Goal: Navigation & Orientation: Understand site structure

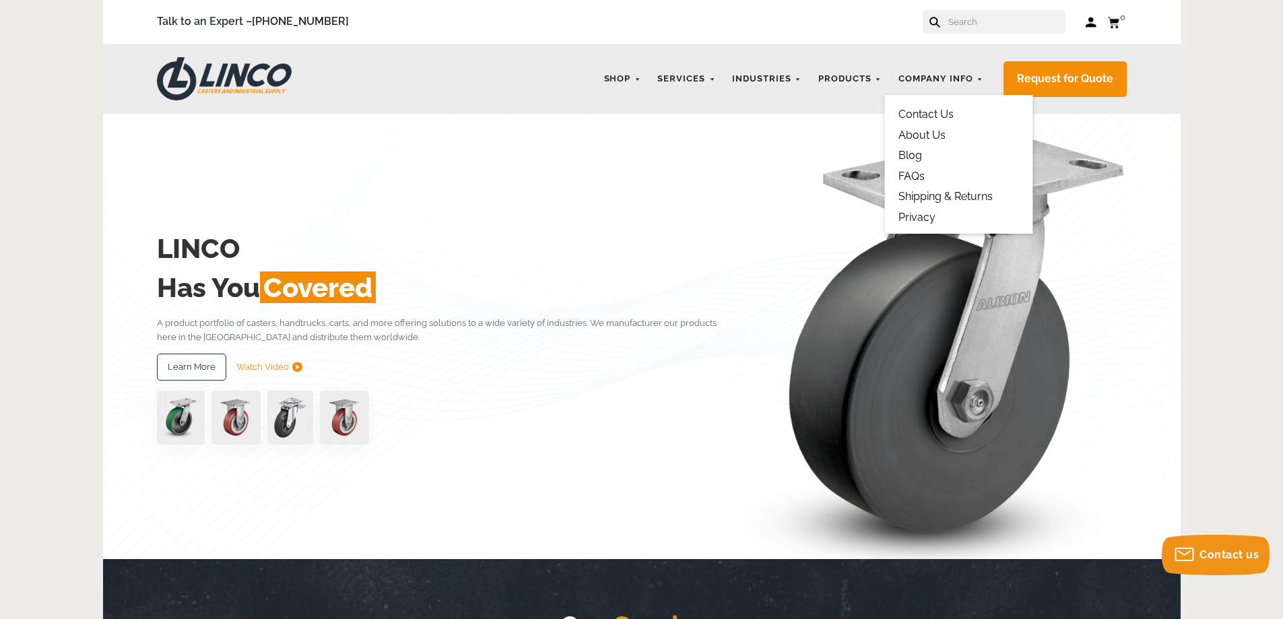
click at [919, 157] on link "Blog" at bounding box center [910, 155] width 24 height 13
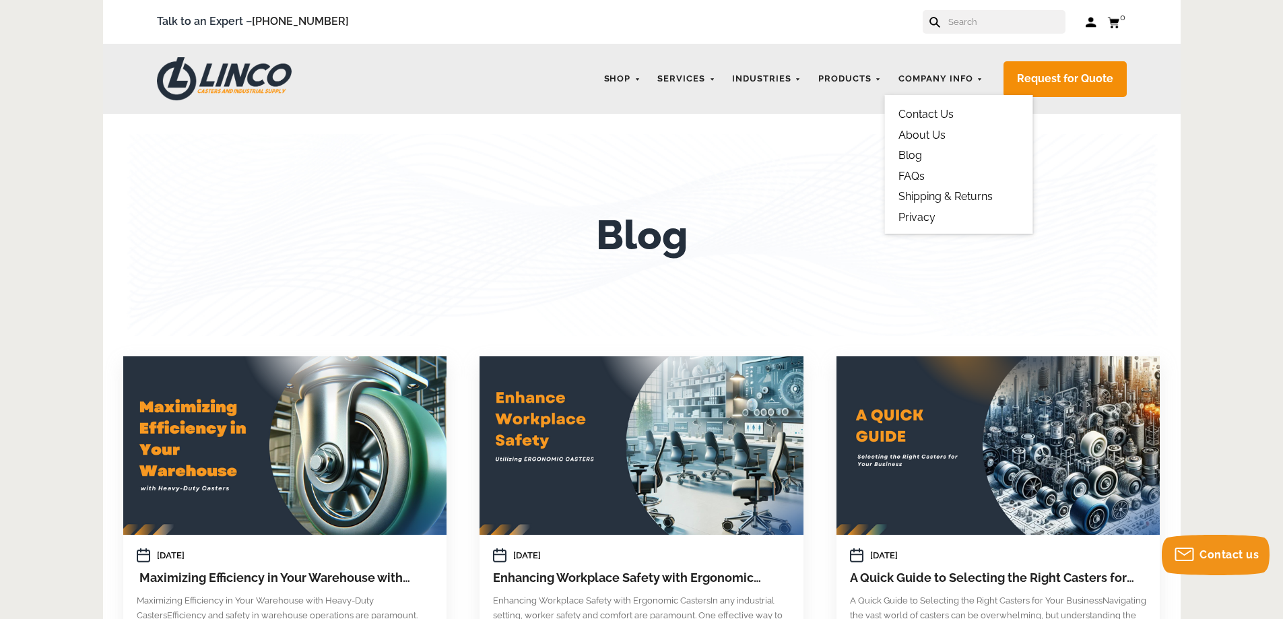
click at [919, 175] on link "FAQs" at bounding box center [911, 176] width 26 height 13
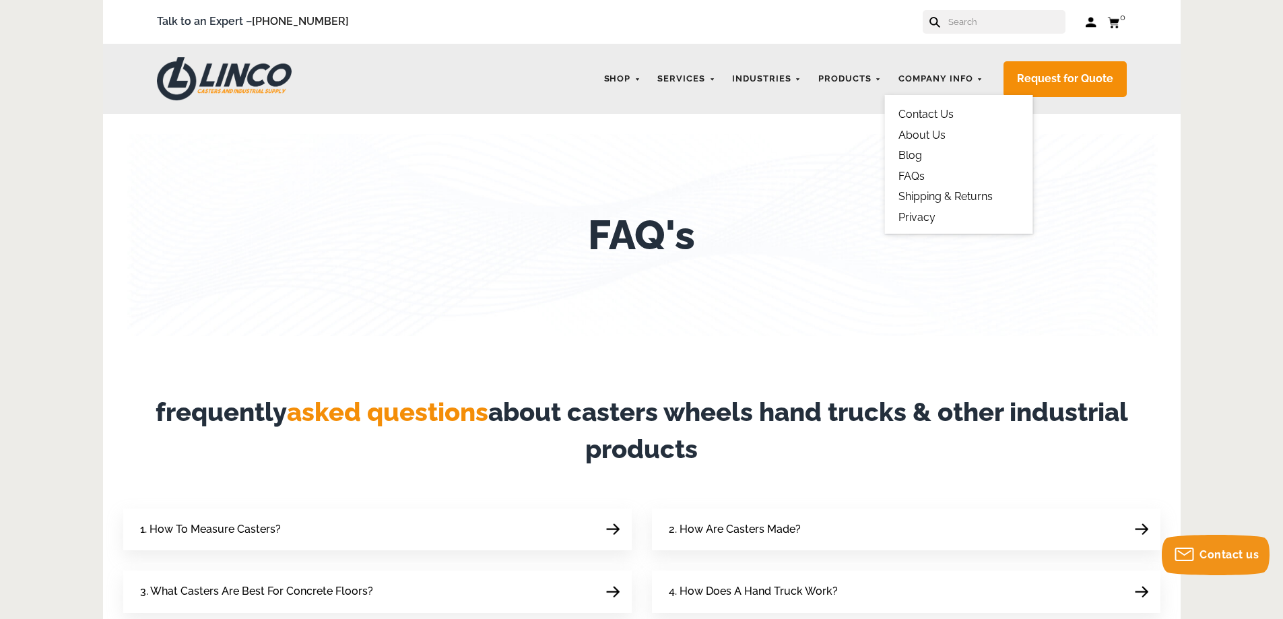
click at [912, 135] on link "About Us" at bounding box center [921, 135] width 47 height 13
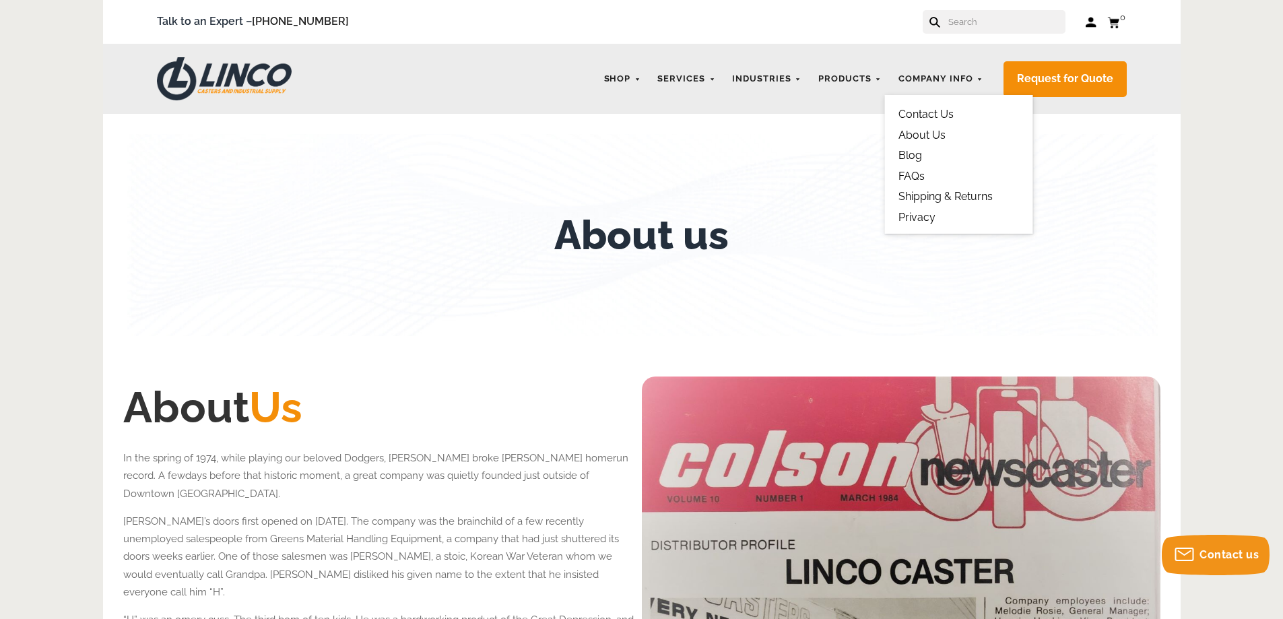
click at [935, 197] on link "Shipping & Returns" at bounding box center [945, 196] width 94 height 13
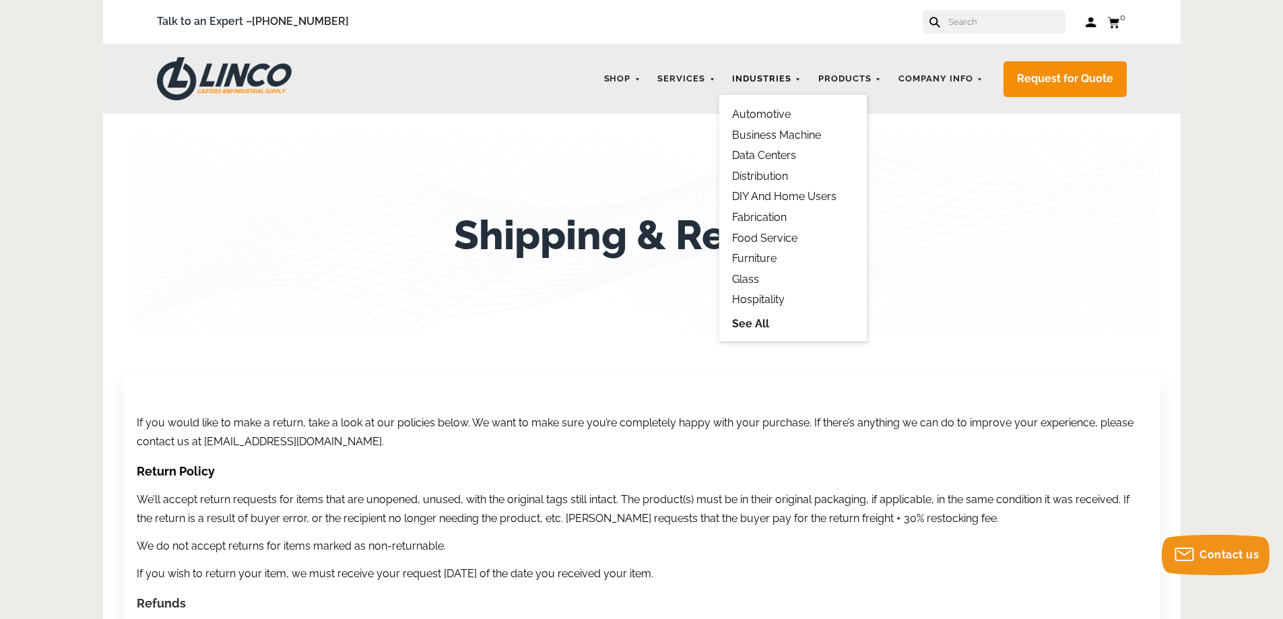
click at [769, 81] on link "Industries" at bounding box center [766, 79] width 83 height 26
click at [760, 237] on link "Food Service" at bounding box center [764, 238] width 65 height 13
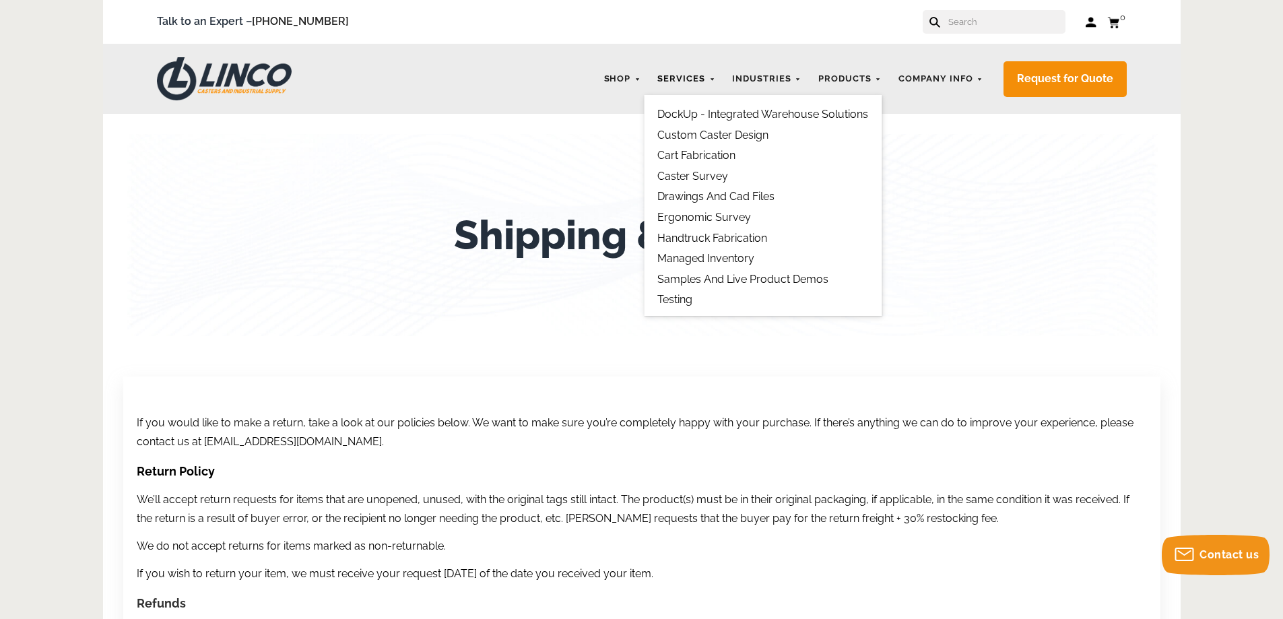
click at [696, 81] on link "Services" at bounding box center [686, 79] width 71 height 26
click at [694, 178] on link "Caster Survey" at bounding box center [692, 176] width 71 height 13
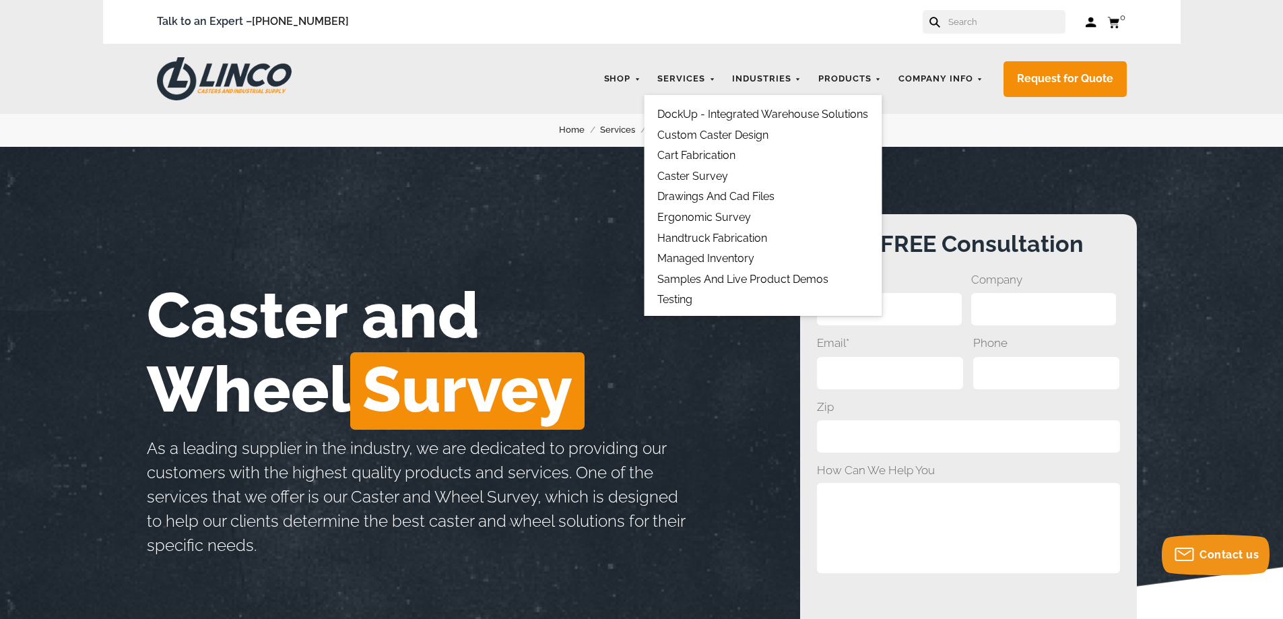
click at [697, 216] on link "Ergonomic Survey" at bounding box center [704, 217] width 94 height 13
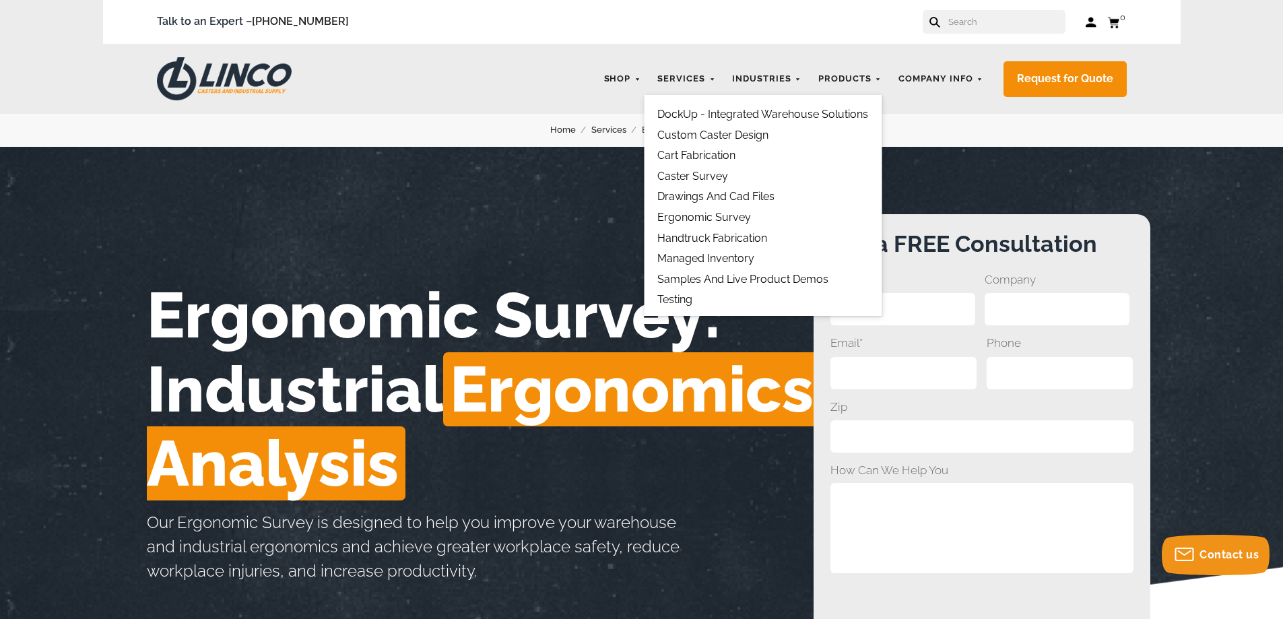
click at [694, 240] on link "Handtruck Fabrication" at bounding box center [712, 238] width 110 height 13
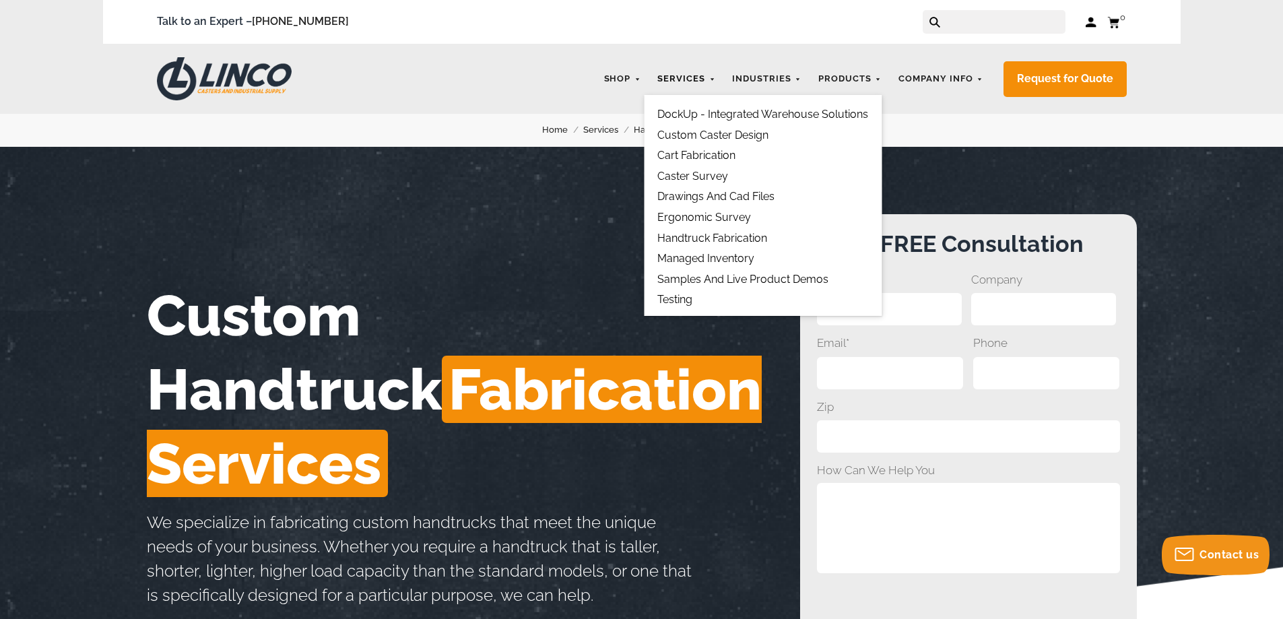
click at [682, 80] on link "Services" at bounding box center [686, 79] width 71 height 26
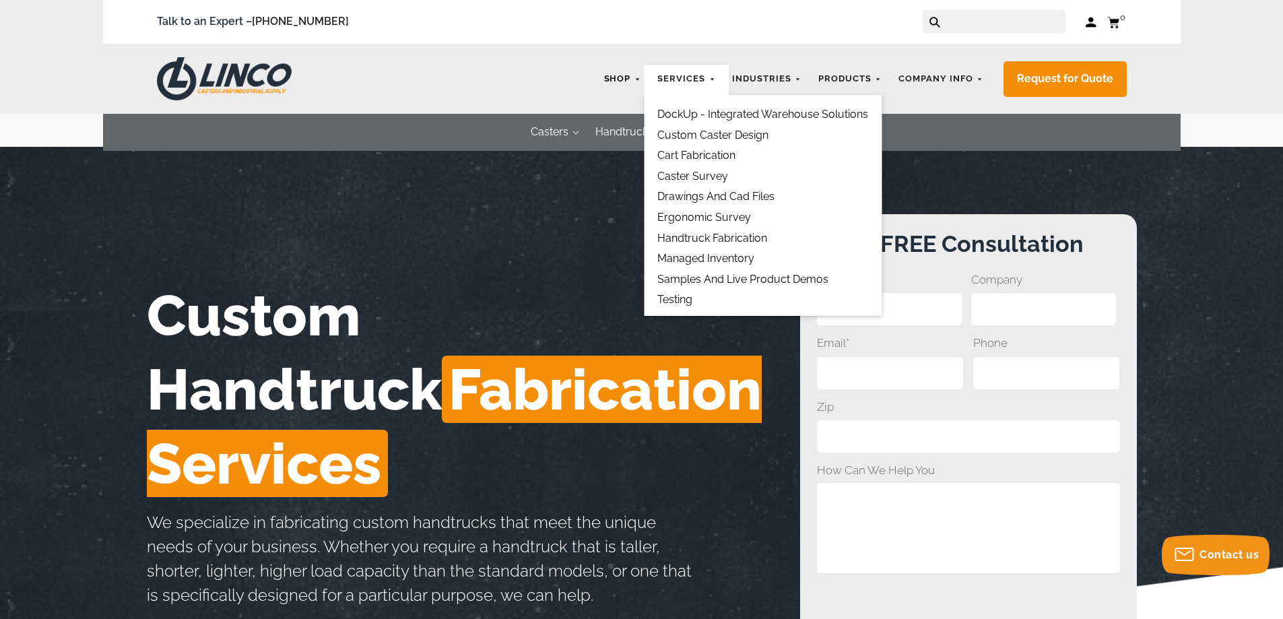
click at [620, 79] on link "Shop" at bounding box center [622, 79] width 51 height 26
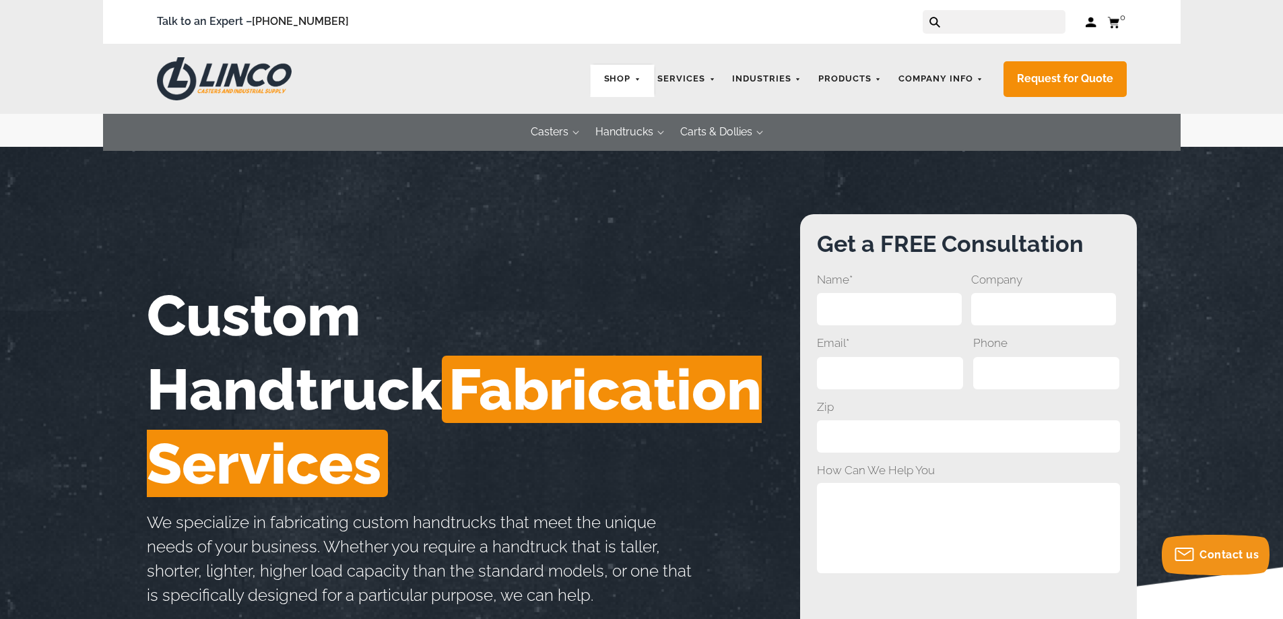
click at [620, 79] on link "Shop" at bounding box center [622, 79] width 51 height 26
click at [641, 80] on link "Shop" at bounding box center [622, 79] width 51 height 26
click at [257, 92] on img at bounding box center [224, 78] width 135 height 43
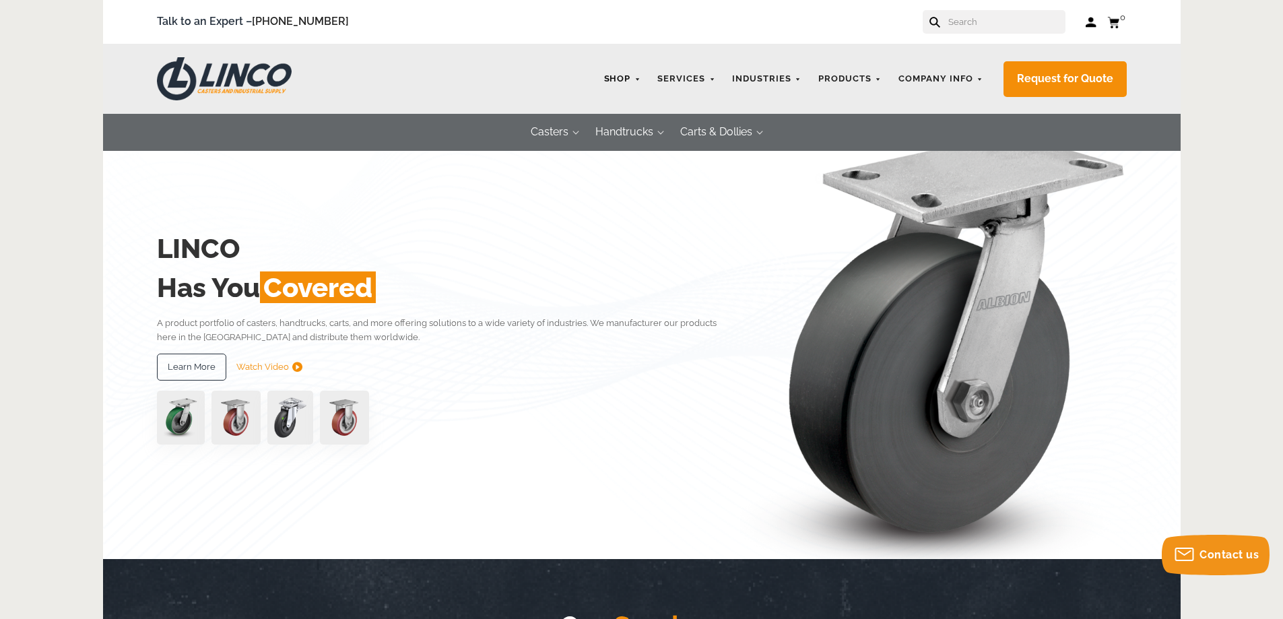
click at [632, 78] on link "Shop" at bounding box center [622, 79] width 51 height 26
